Goal: Information Seeking & Learning: Learn about a topic

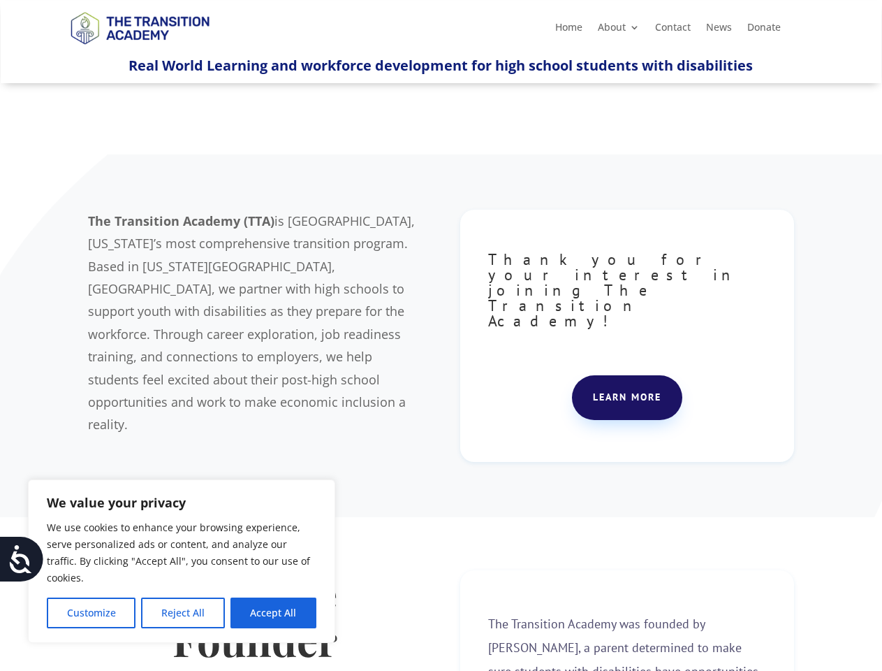
click at [441, 335] on div "The Transition Academy (TTA) is [GEOGRAPHIC_DATA], [US_STATE]’s most comprehens…" at bounding box center [441, 336] width 706 height 288
click at [91, 613] on button "Customize" at bounding box center [91, 612] width 89 height 31
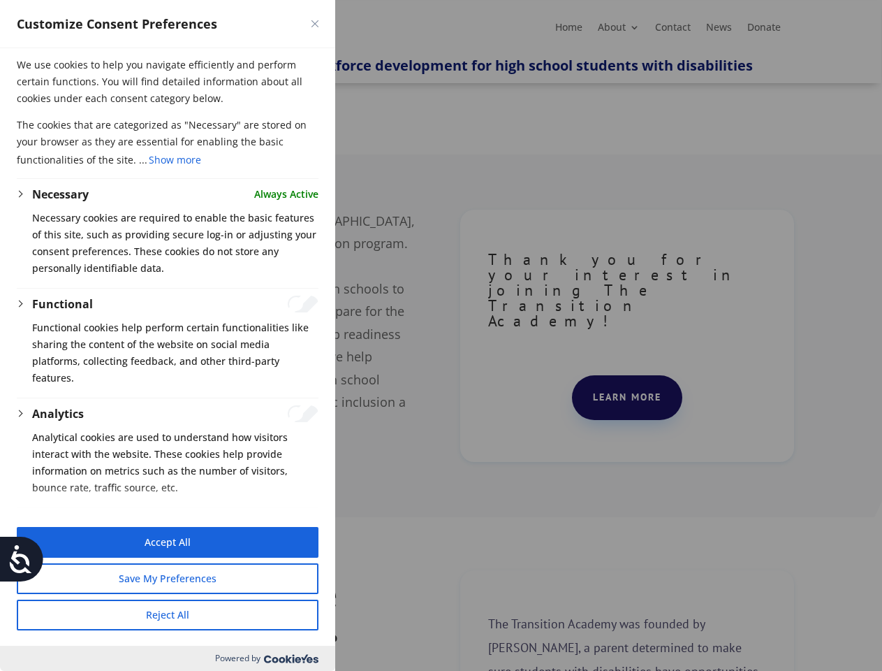
click at [182, 613] on div at bounding box center [441, 335] width 882 height 671
click at [273, 613] on button "Reject All" at bounding box center [168, 614] width 302 height 31
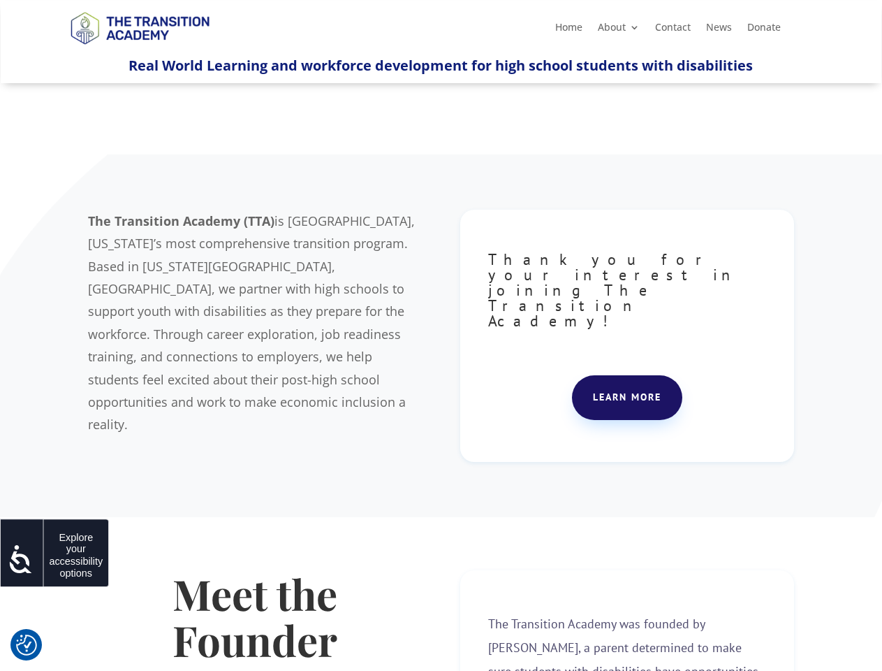
click at [22, 559] on icon at bounding box center [21, 559] width 28 height 28
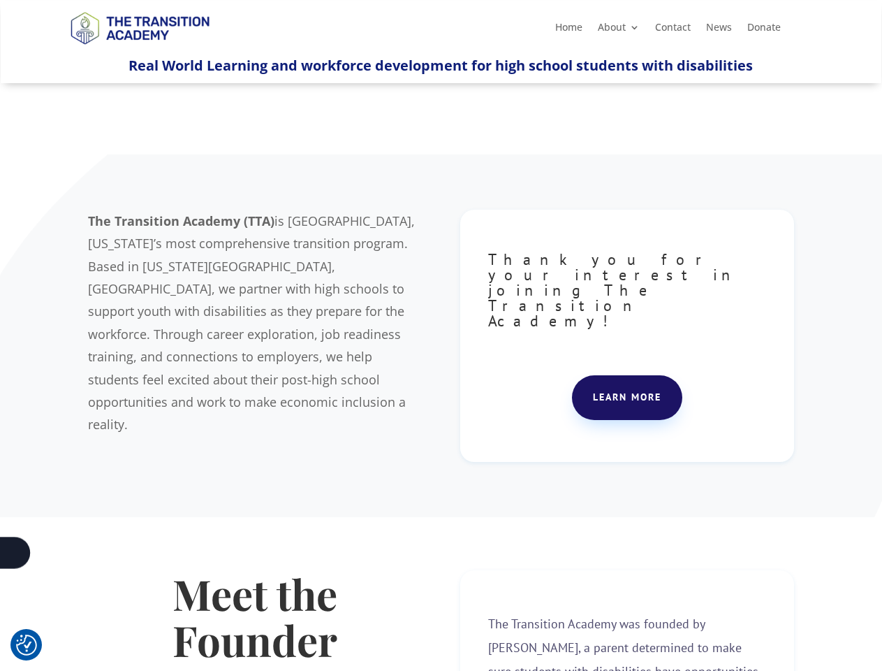
click at [441, 335] on div "The Transition Academy (TTA) is [GEOGRAPHIC_DATA], [US_STATE]’s most comprehens…" at bounding box center [441, 336] width 706 height 288
